Goal: Navigation & Orientation: Find specific page/section

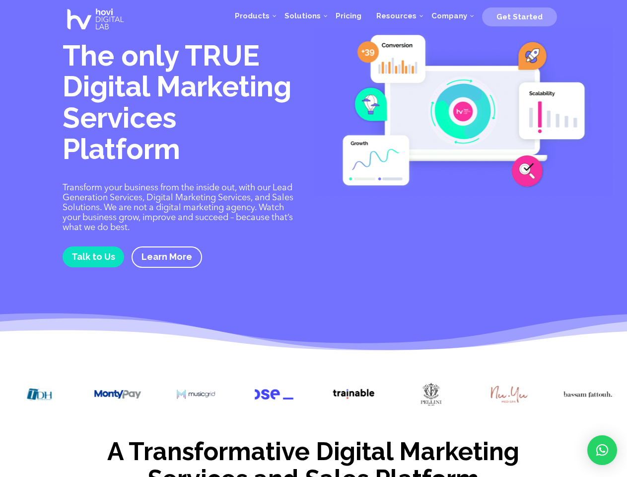
click at [313, 238] on div "The only TRUE Digital Marketing Services Platform Transform your business from …" at bounding box center [314, 160] width 502 height 271
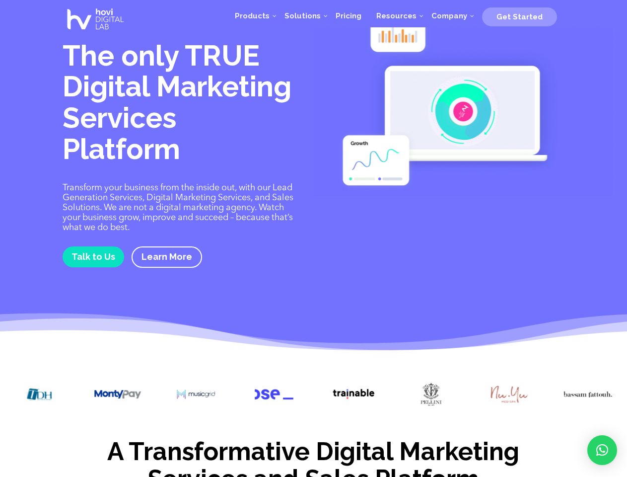
click at [313, 238] on div "The only TRUE Digital Marketing Services Platform Transform your business from …" at bounding box center [314, 160] width 502 height 271
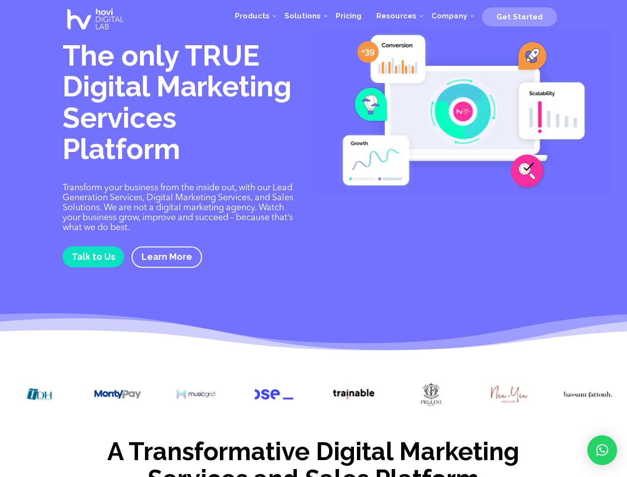
click at [299, 394] on img at bounding box center [274, 394] width 49 height 24
click at [12, 393] on div at bounding box center [313, 395] width 627 height 56
click at [78, 393] on div at bounding box center [313, 395] width 627 height 56
click at [157, 393] on div at bounding box center [313, 395] width 627 height 56
click at [235, 393] on div at bounding box center [313, 395] width 627 height 56
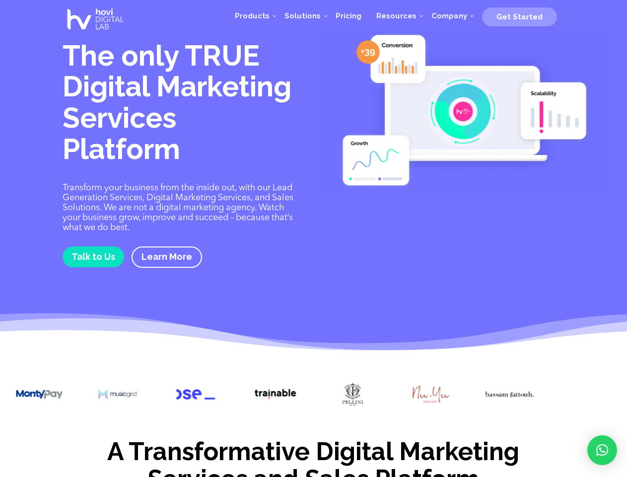
click at [314, 393] on div at bounding box center [313, 395] width 627 height 56
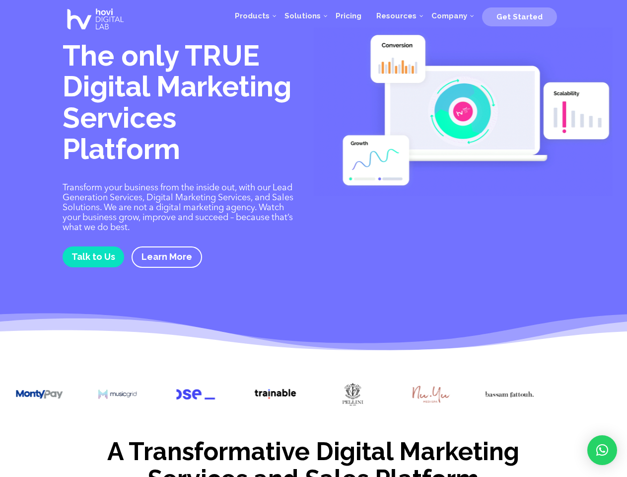
click at [392, 393] on div at bounding box center [313, 395] width 627 height 56
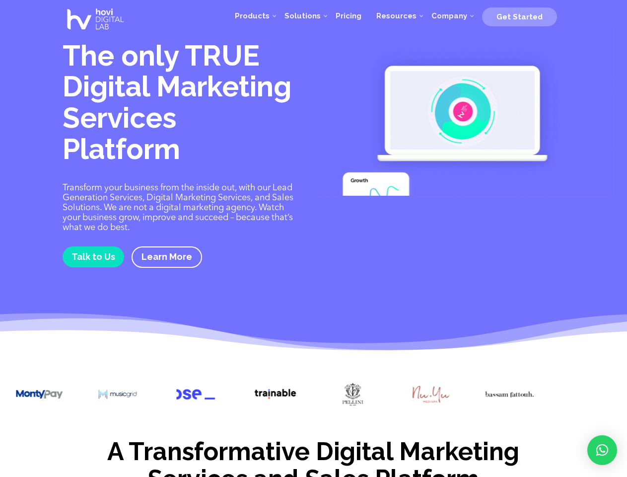
click at [470, 393] on div at bounding box center [313, 395] width 627 height 56
